Goal: Navigation & Orientation: Find specific page/section

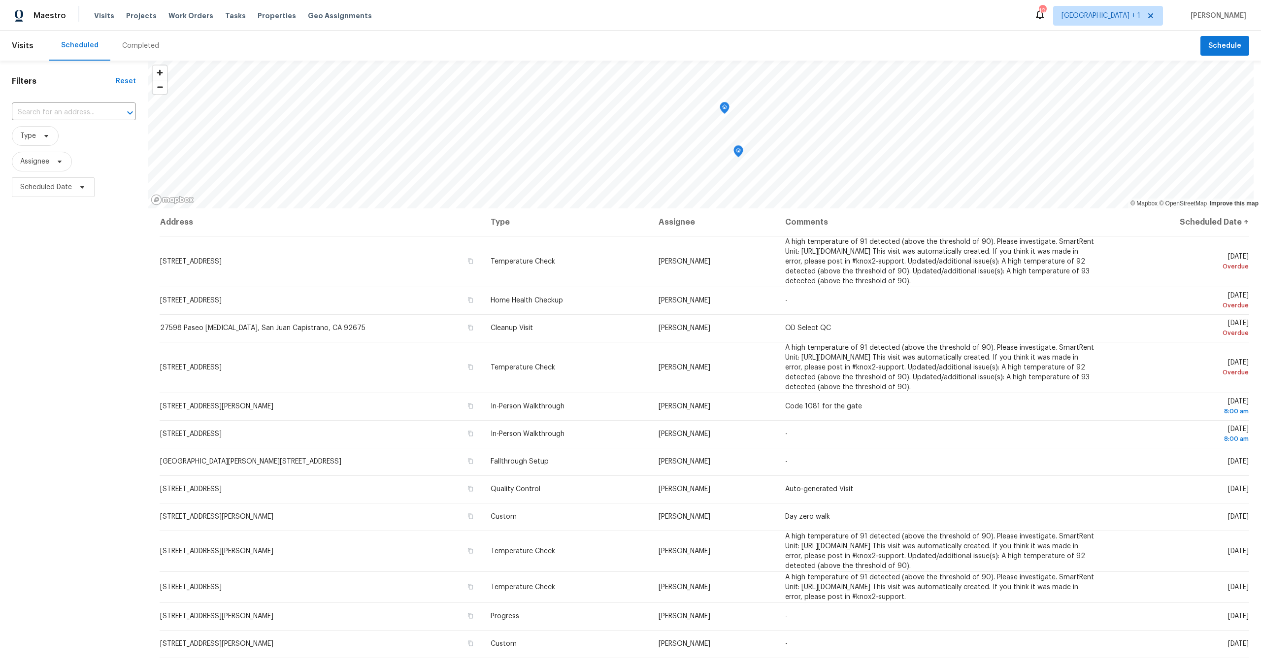
click at [260, 23] on div "Visits Projects Work Orders Tasks Properties Geo Assignments" at bounding box center [239, 16] width 290 height 20
click at [259, 18] on span "Properties" at bounding box center [277, 16] width 38 height 10
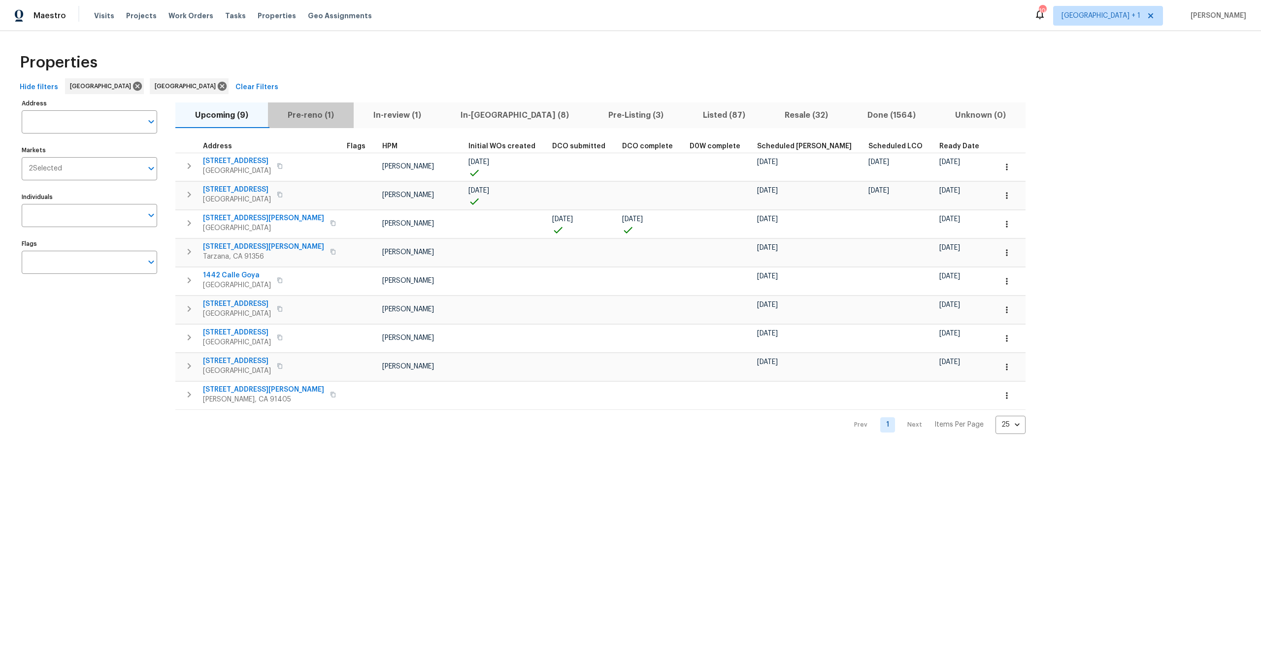
click at [312, 107] on button "Pre-reno (1)" at bounding box center [311, 115] width 86 height 26
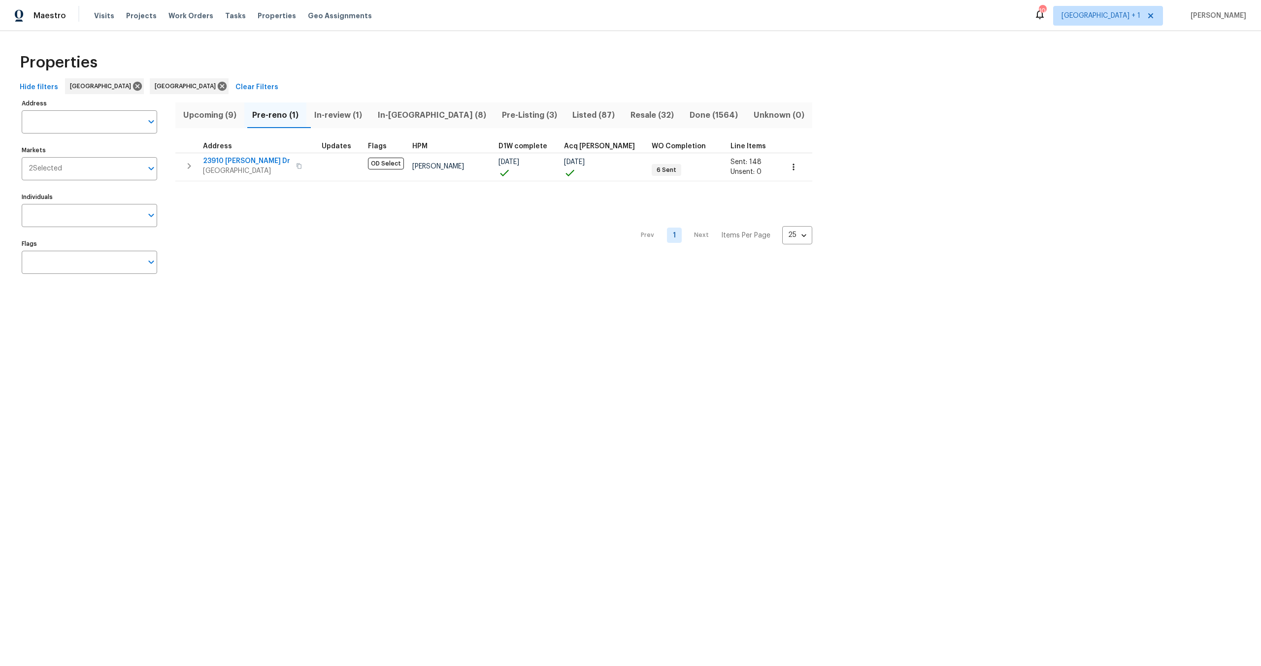
click at [529, 65] on div "Properties" at bounding box center [630, 63] width 1229 height 32
click at [336, 122] on span "In-review (1)" at bounding box center [338, 115] width 52 height 14
click at [444, 113] on span "In-[GEOGRAPHIC_DATA] (8)" at bounding box center [444, 115] width 116 height 14
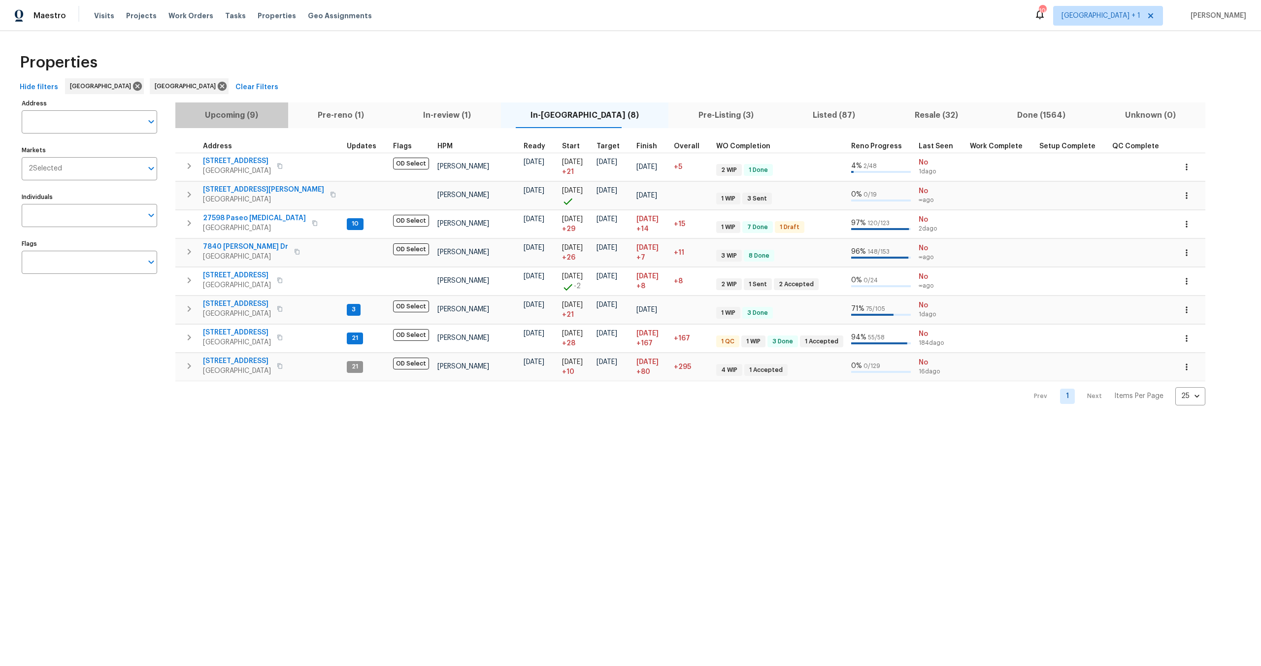
click at [252, 117] on span "Upcoming (9)" at bounding box center [231, 115] width 101 height 14
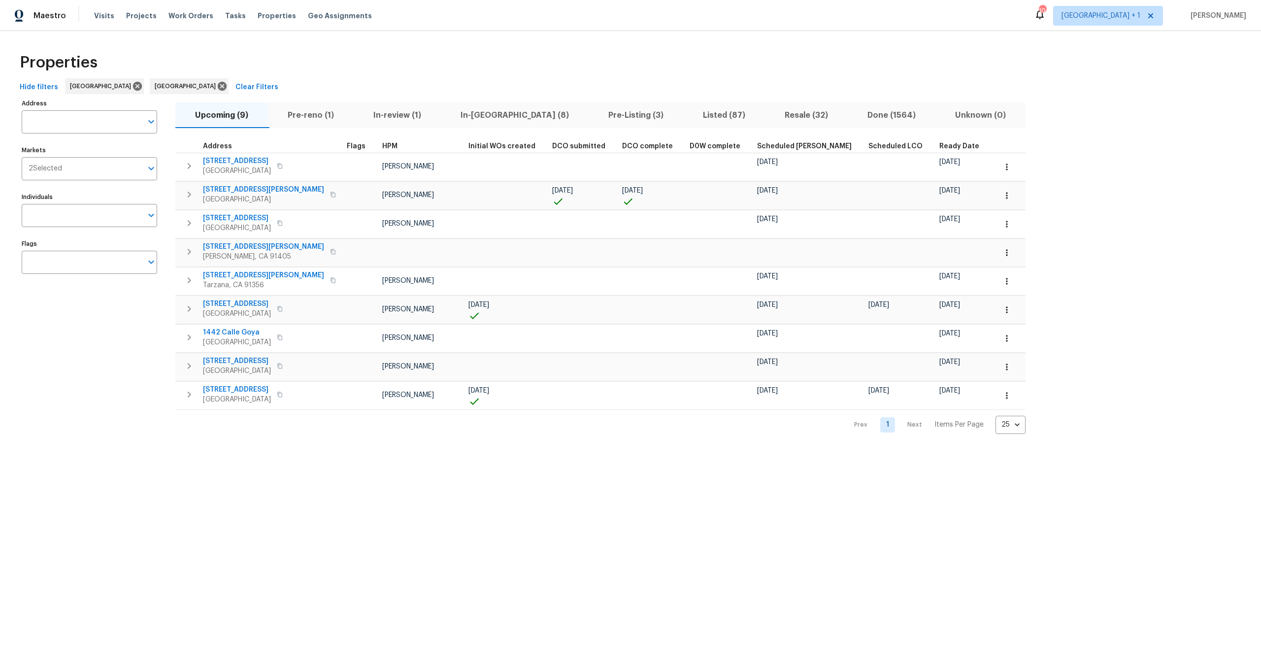
click at [784, 146] on span "Scheduled [PERSON_NAME]" at bounding box center [804, 146] width 95 height 7
